Goal: Task Accomplishment & Management: Use online tool/utility

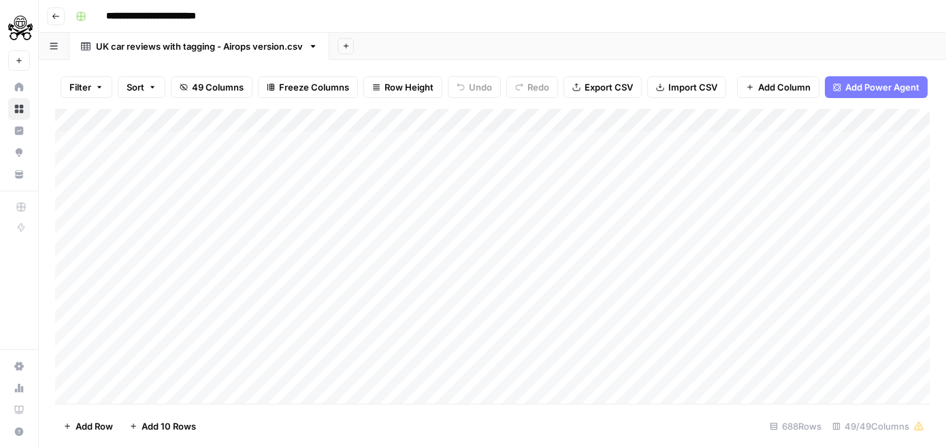
click at [348, 54] on button "Add Sheet" at bounding box center [345, 46] width 16 height 16
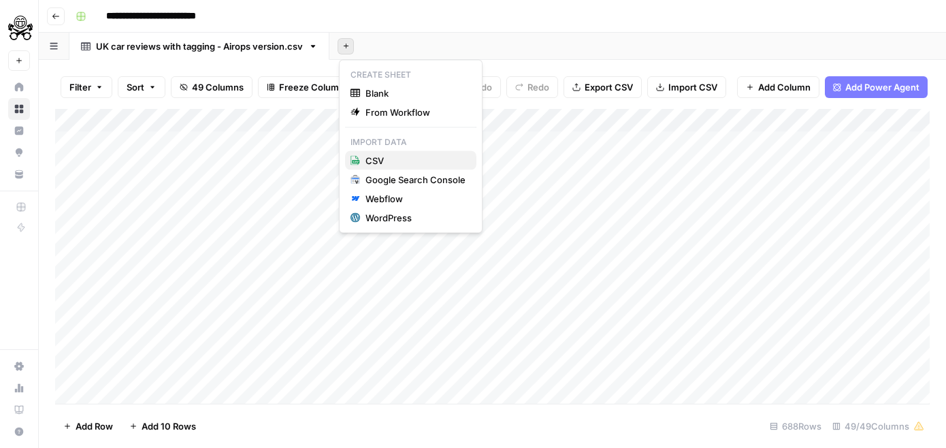
click at [354, 161] on icon "button" at bounding box center [355, 161] width 10 height 10
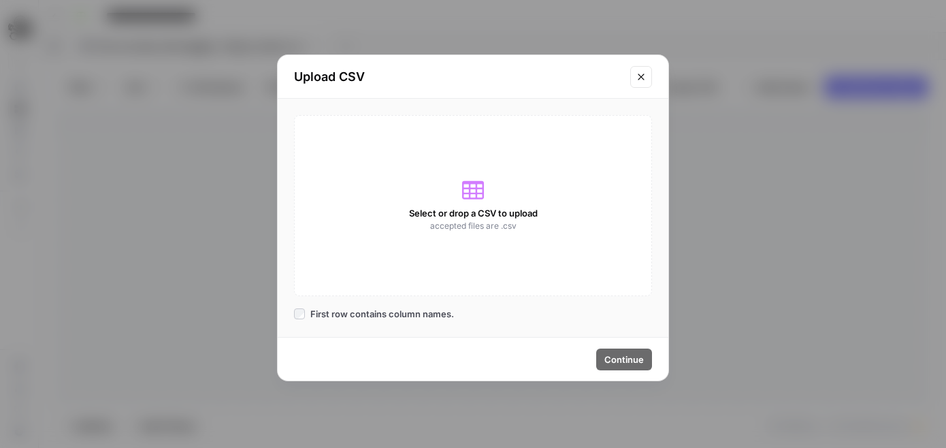
click at [358, 176] on div "Select or drop a CSV to upload accepted files are .csv" at bounding box center [473, 205] width 358 height 181
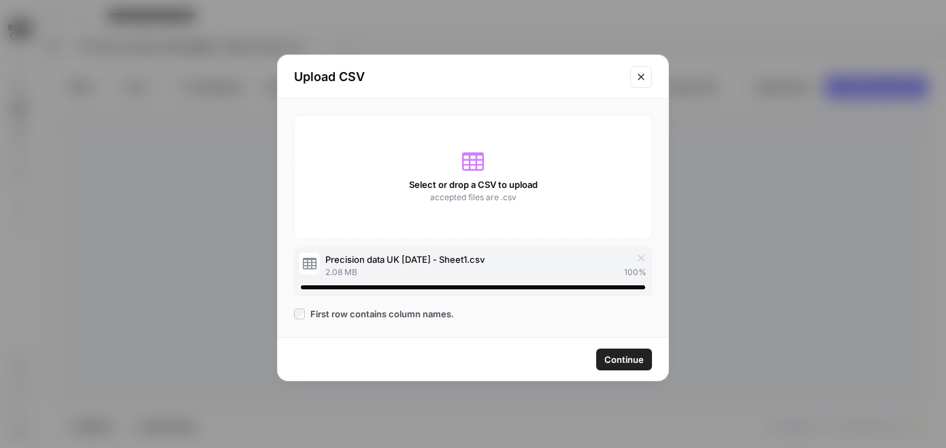
click at [609, 363] on span "Continue" at bounding box center [623, 359] width 39 height 14
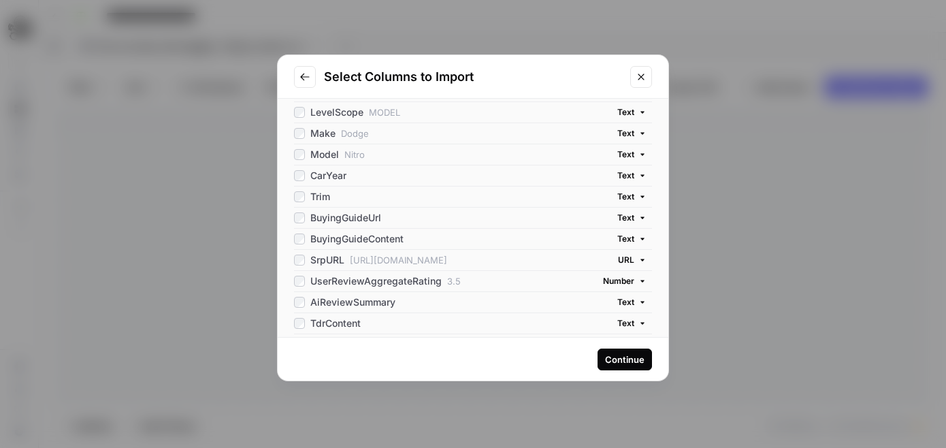
scroll to position [61, 0]
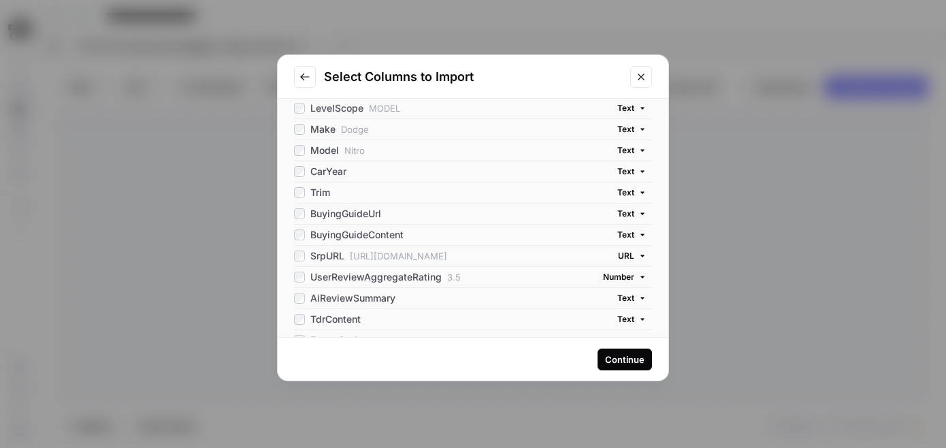
click at [622, 365] on button "Continue" at bounding box center [624, 359] width 54 height 22
